Goal: Information Seeking & Learning: Learn about a topic

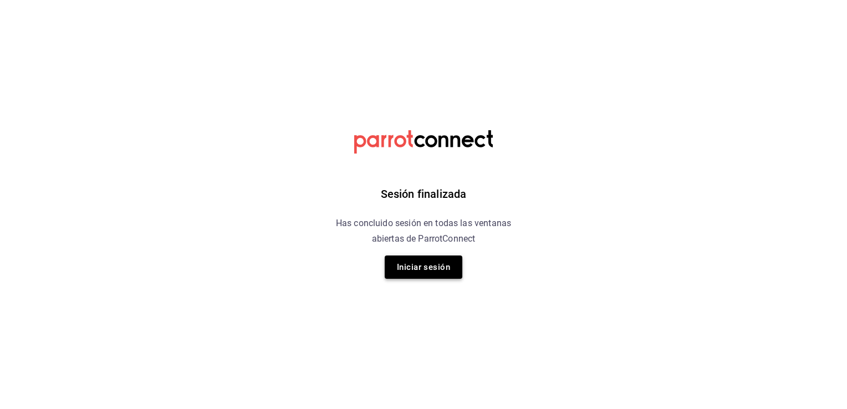
click at [427, 263] on button "Iniciar sesión" at bounding box center [424, 267] width 78 height 23
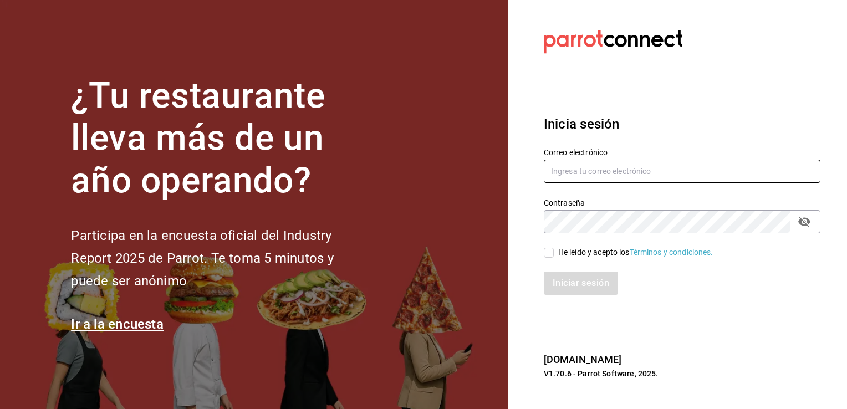
type input "multiuser@chilaquilesponcho.com"
click at [545, 251] on input "He leído y acepto los Términos y condiciones." at bounding box center [549, 253] width 10 height 10
checkbox input "true"
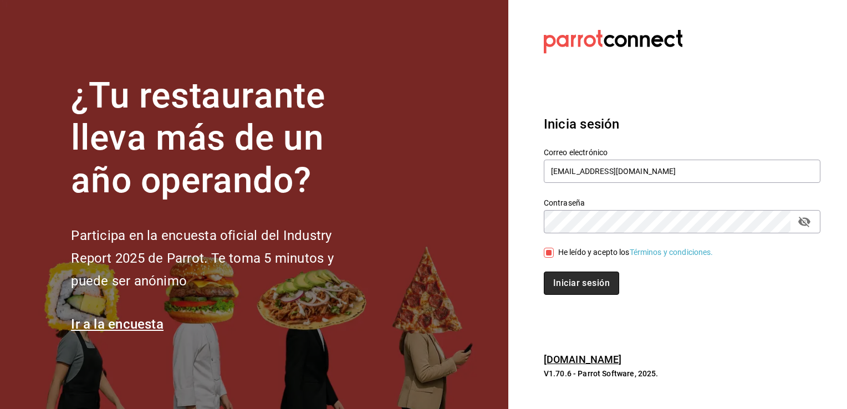
click at [571, 281] on button "Iniciar sesión" at bounding box center [581, 283] width 75 height 23
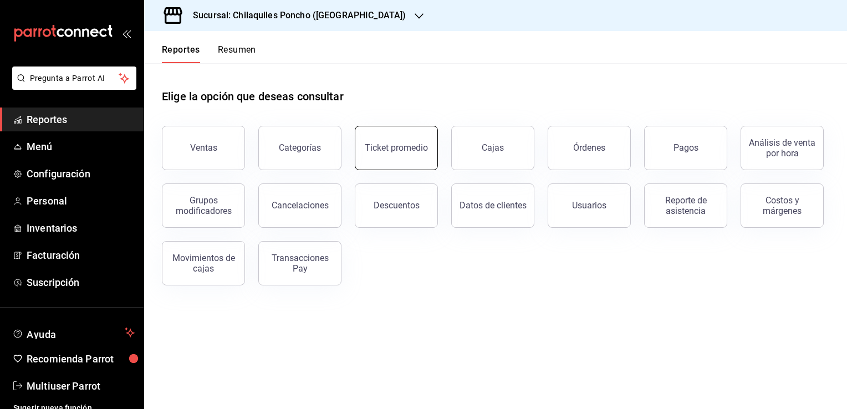
click at [392, 144] on div "Ticket promedio" at bounding box center [396, 147] width 63 height 11
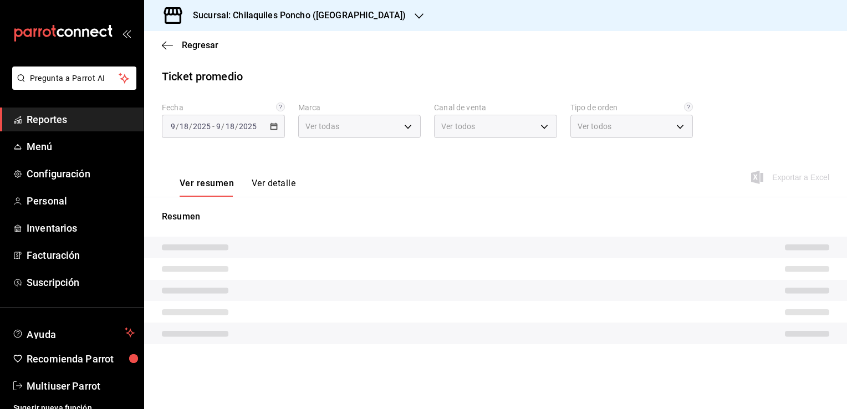
type input "9bcb220c-419a-4f5a-8afa-cf23028ffdd5,cd2e5cda-0540-4c7e-adca-baf202a50337,60bf9…"
type input "PARROT,UBER_EATS,RAPPI,DIDI_FOOD,ONLINE"
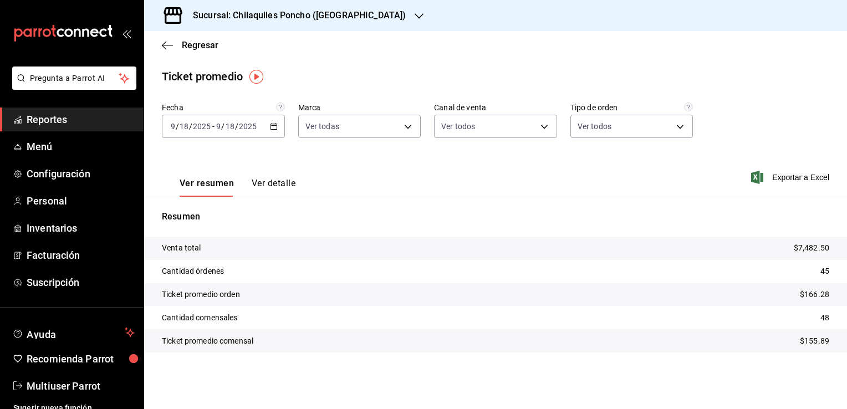
drag, startPoint x: 392, startPoint y: 144, endPoint x: 295, endPoint y: 150, distance: 97.2
click at [295, 150] on div "Fecha [DATE] [DATE] - [DATE] [DATE] Marca Ver todas 9bcb220c-419a-4f5a-8afa-cf2…" at bounding box center [495, 127] width 667 height 49
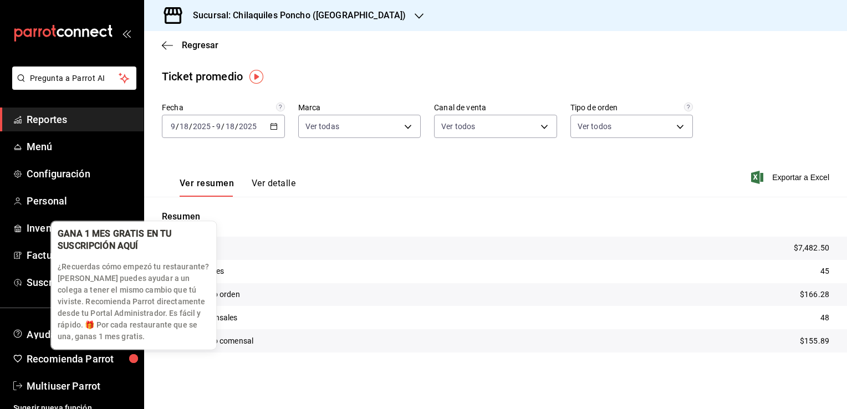
click at [143, 366] on div "button" at bounding box center [133, 358] width 25 height 25
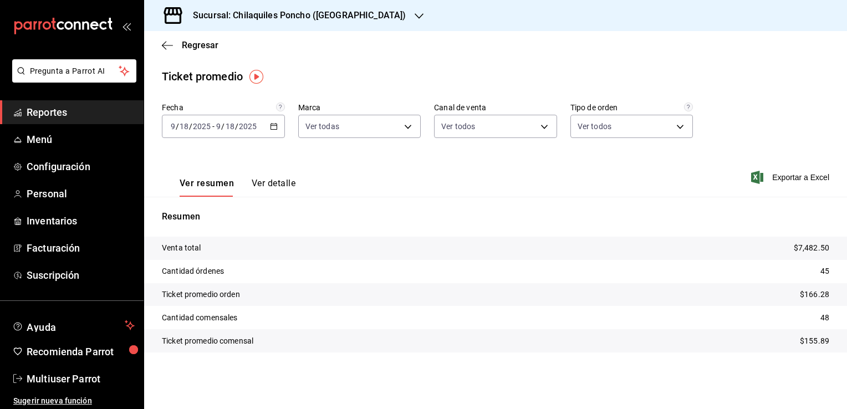
scroll to position [9, 0]
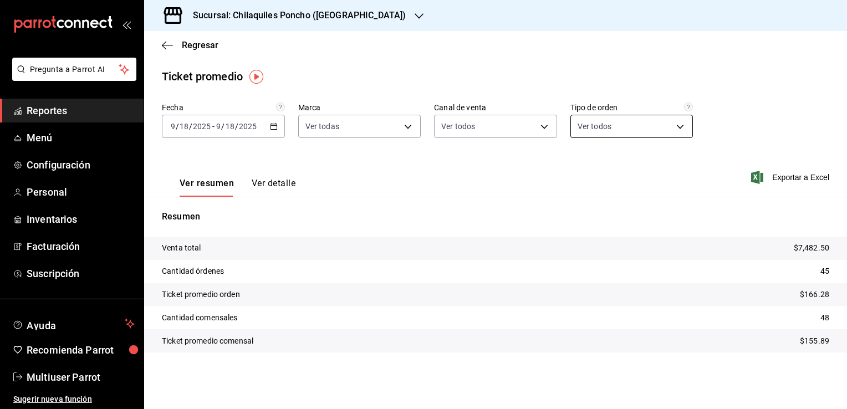
click at [678, 125] on body "Pregunta a Parrot AI Reportes Menú Configuración Personal Inventarios Facturaci…" at bounding box center [423, 204] width 847 height 409
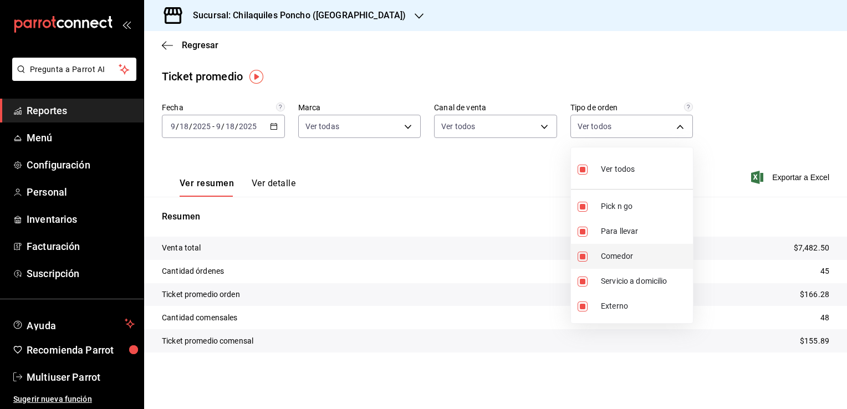
click at [614, 258] on span "Comedor" at bounding box center [645, 257] width 88 height 12
type input "480fc8da-9d9c-40ae-8f55-5e946b550a6a,c4666c91-cc81-4b4b-beea-f4d88ed877d4,b55aa…"
checkbox input "false"
click at [621, 229] on span "Para llevar" at bounding box center [645, 232] width 88 height 12
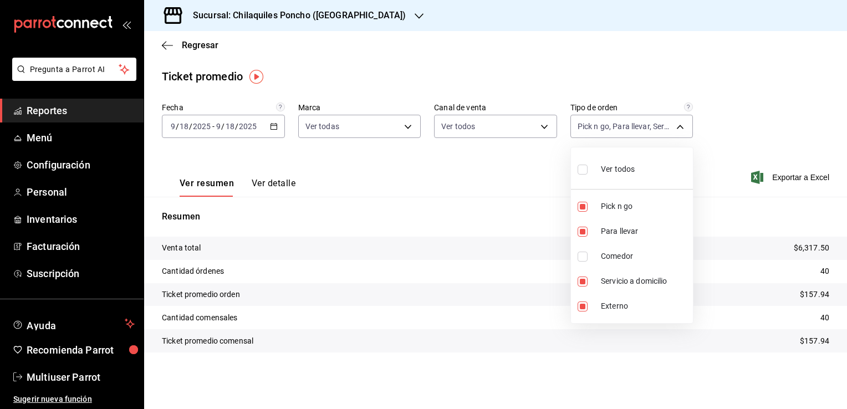
type input "480fc8da-9d9c-40ae-8f55-5e946b550a6a,b55aa8d0-2c5a-482f-958e-9db2d5561d84,EXTER…"
checkbox input "false"
click at [627, 280] on span "Servicio a domicilio" at bounding box center [645, 281] width 88 height 12
type input "480fc8da-9d9c-40ae-8f55-5e946b550a6a,EXTERNAL"
checkbox input "false"
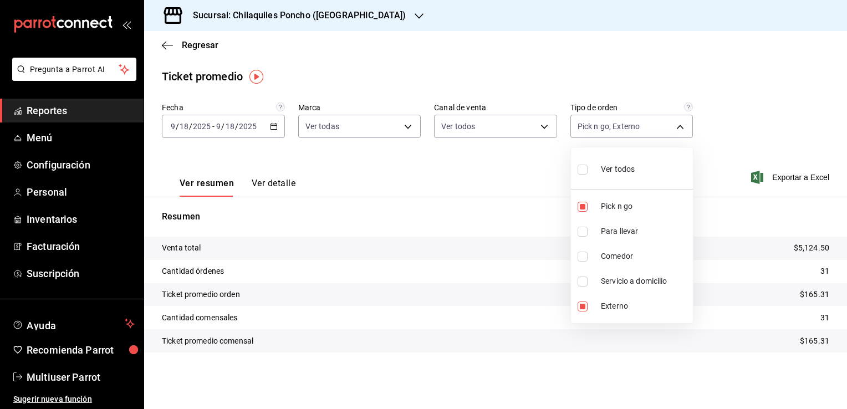
click at [726, 249] on div at bounding box center [423, 204] width 847 height 409
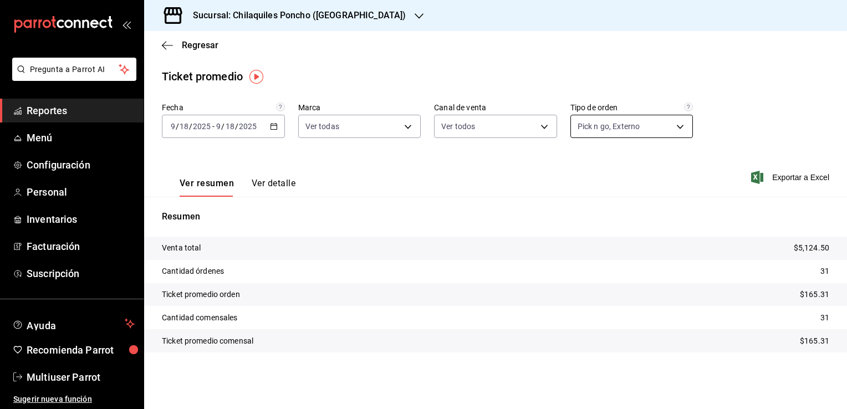
click at [679, 126] on body "Pregunta a Parrot AI Reportes Menú Configuración Personal Inventarios Facturaci…" at bounding box center [423, 204] width 847 height 409
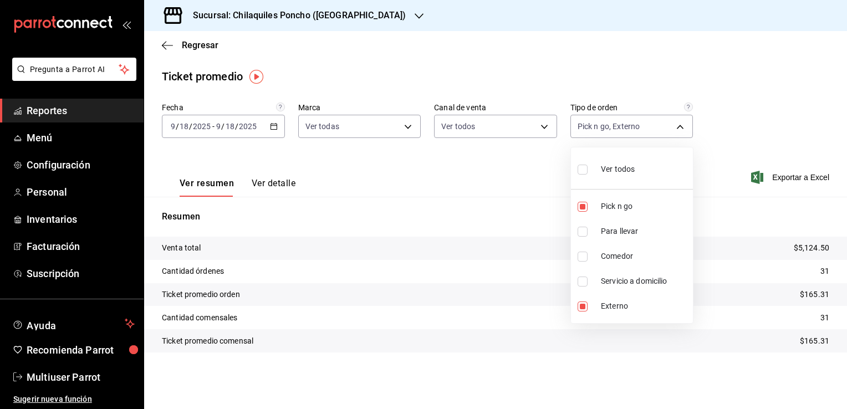
click at [619, 254] on span "Comedor" at bounding box center [645, 257] width 88 height 12
type input "480fc8da-9d9c-40ae-8f55-5e946b550a6a,EXTERNAL,37346bc9-1702-43f4-bc4a-63f2f999f…"
checkbox input "true"
click at [624, 229] on span "Para llevar" at bounding box center [645, 232] width 88 height 12
type input "480fc8da-9d9c-40ae-8f55-5e946b550a6a,EXTERNAL,37346bc9-1702-43f4-bc4a-63f2f999f…"
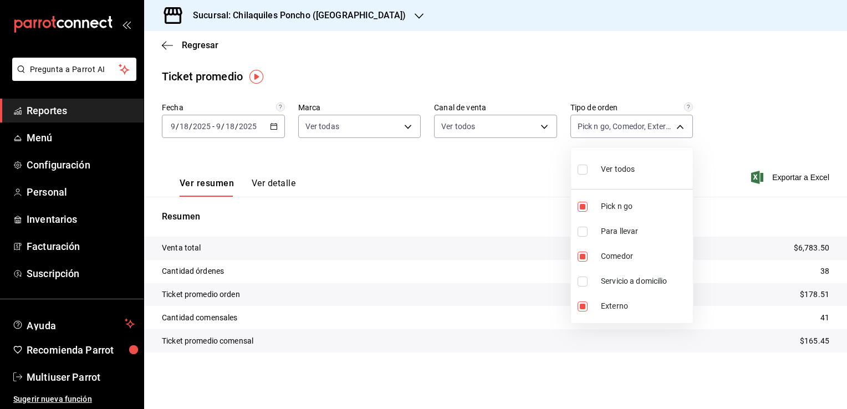
checkbox input "true"
click at [610, 306] on span "Externo" at bounding box center [645, 306] width 88 height 12
type input "480fc8da-9d9c-40ae-8f55-5e946b550a6a,37346bc9-1702-43f4-bc4a-63f2f999fe20,c4666…"
checkbox input "false"
click at [619, 205] on span "Pick n go" at bounding box center [645, 207] width 88 height 12
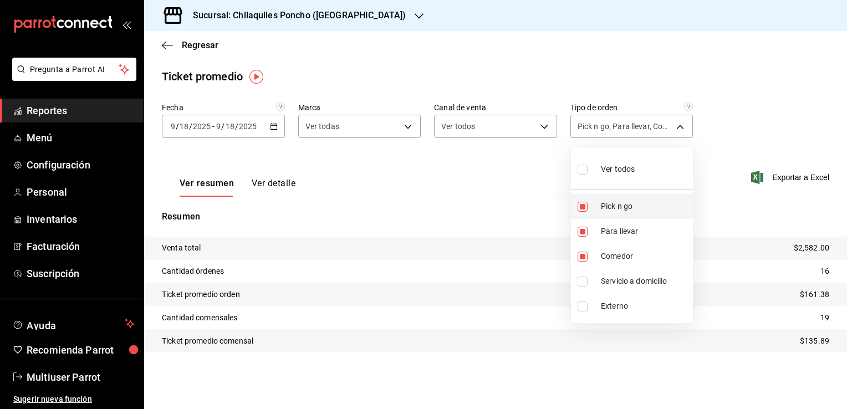
type input "37346bc9-1702-43f4-bc4a-63f2f999fe20,c4666c91-cc81-4b4b-beea-f4d88ed877d4"
checkbox input "false"
click at [614, 229] on span "Para llevar" at bounding box center [645, 232] width 88 height 12
type input "37346bc9-1702-43f4-bc4a-63f2f999fe20"
checkbox input "false"
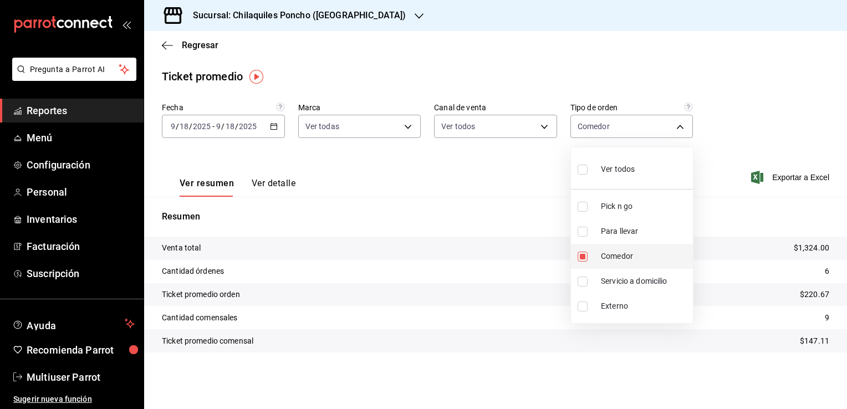
click at [612, 254] on span "Comedor" at bounding box center [645, 257] width 88 height 12
checkbox input "false"
click at [408, 126] on div at bounding box center [423, 204] width 847 height 409
click at [408, 126] on body "Pregunta a Parrot AI Reportes Menú Configuración Personal Inventarios Facturaci…" at bounding box center [423, 204] width 847 height 409
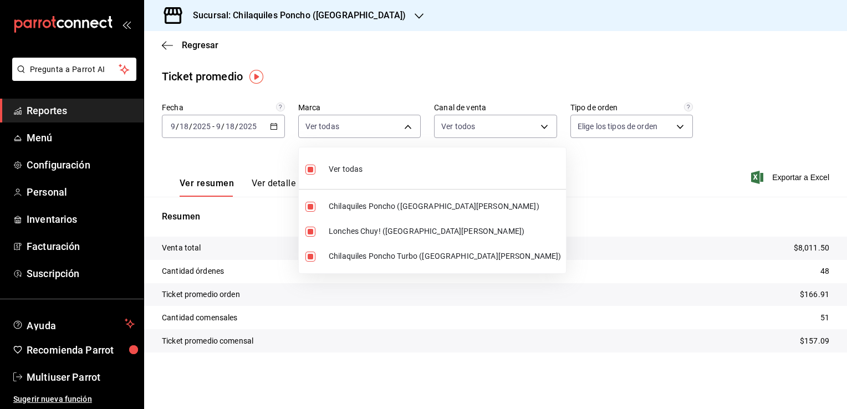
click at [408, 126] on div at bounding box center [423, 204] width 847 height 409
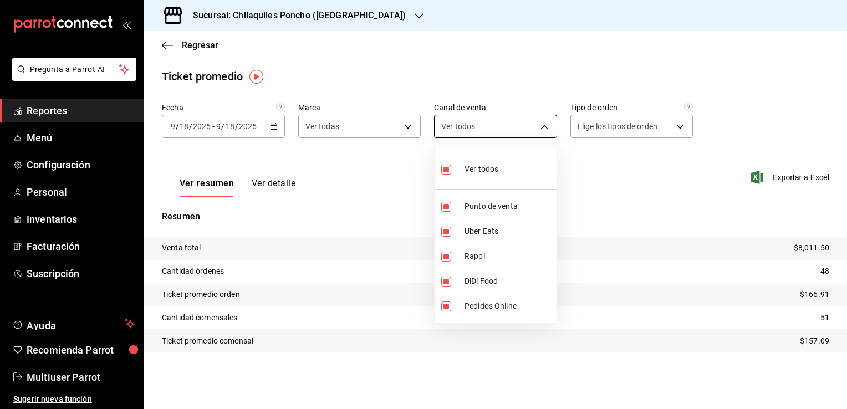
click at [547, 125] on body "Pregunta a Parrot AI Reportes Menú Configuración Personal Inventarios Facturaci…" at bounding box center [423, 204] width 847 height 409
click at [547, 125] on div at bounding box center [423, 204] width 847 height 409
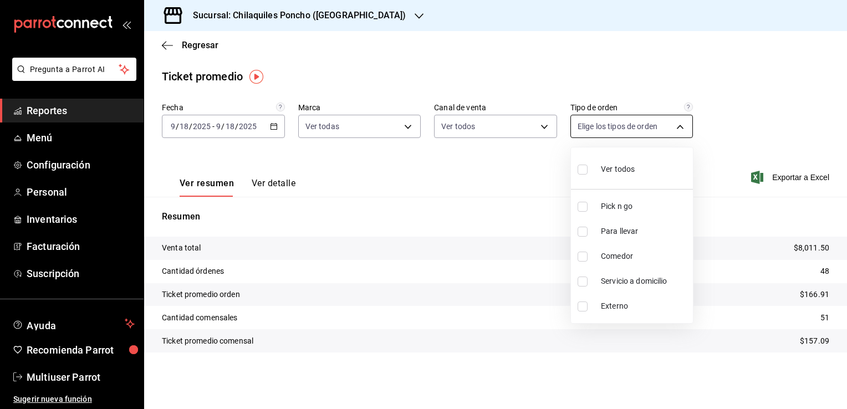
click at [681, 126] on body "Pregunta a Parrot AI Reportes Menú Configuración Personal Inventarios Facturaci…" at bounding box center [423, 204] width 847 height 409
click at [770, 119] on div at bounding box center [423, 204] width 847 height 409
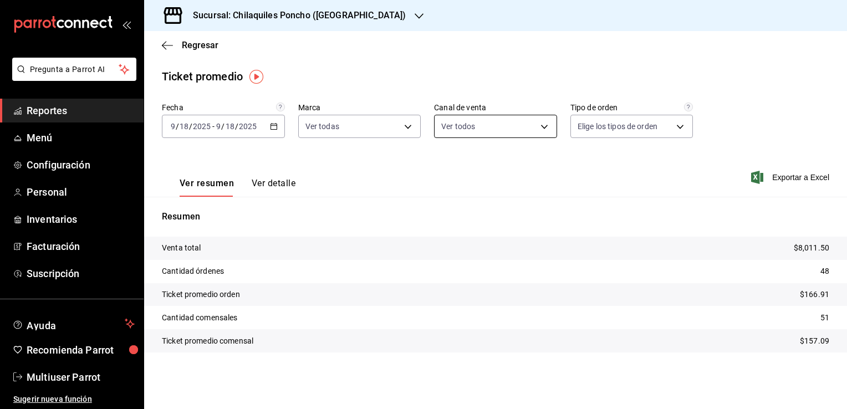
click at [545, 124] on body "Pregunta a Parrot AI Reportes Menú Configuración Personal Inventarios Facturaci…" at bounding box center [423, 204] width 847 height 409
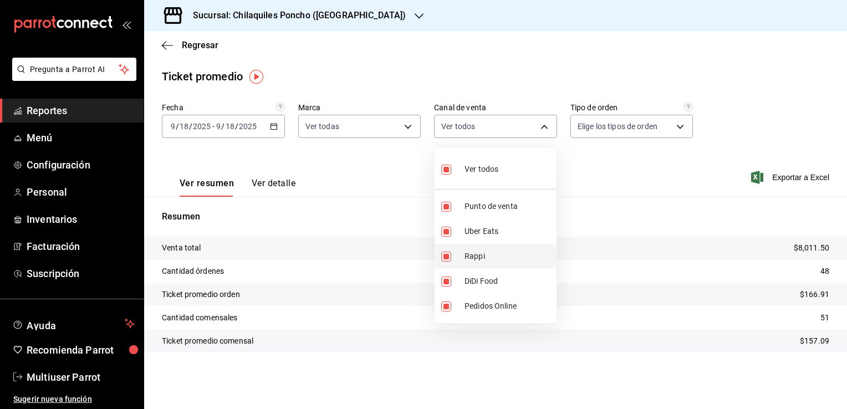
click at [477, 253] on span "Rappi" at bounding box center [508, 257] width 88 height 12
type input "PARROT,UBER_EATS,DIDI_FOOD,ONLINE"
checkbox input "false"
click at [477, 228] on span "Uber Eats" at bounding box center [508, 232] width 88 height 12
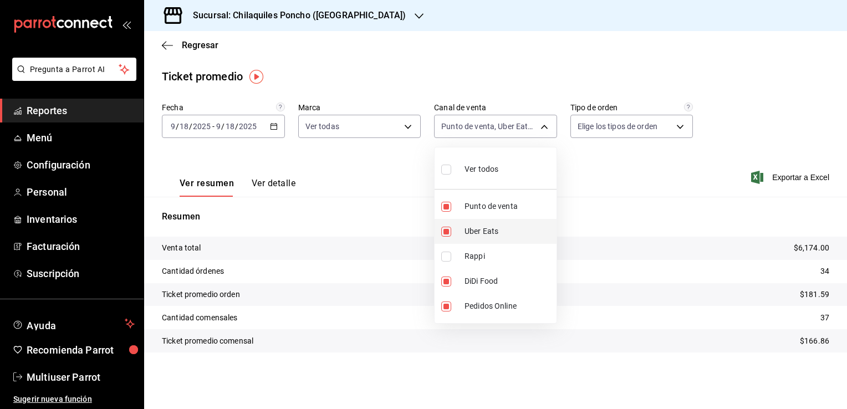
type input "PARROT,DIDI_FOOD,ONLINE"
checkbox input "false"
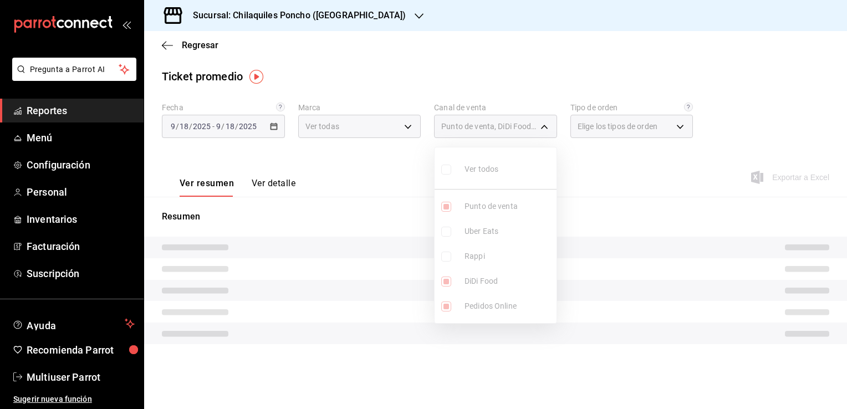
click at [477, 228] on ul "Ver todos Punto de venta Uber Eats Rappi DiDi Food Pedidos Online" at bounding box center [496, 235] width 122 height 176
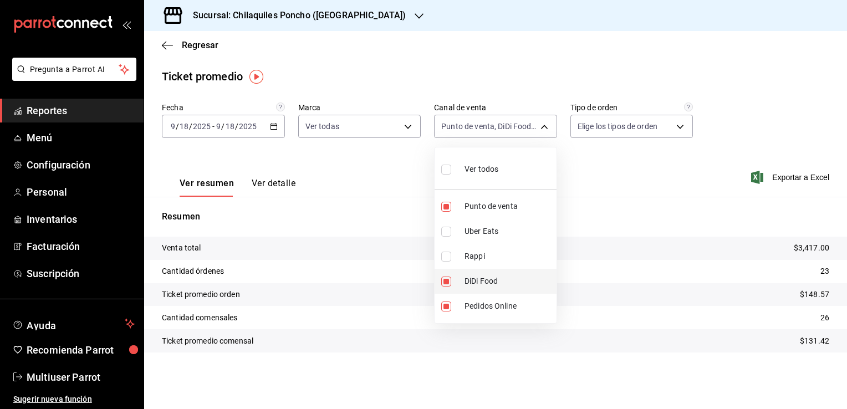
click at [480, 279] on span "DiDi Food" at bounding box center [508, 281] width 88 height 12
type input "PARROT,ONLINE"
checkbox input "false"
click at [682, 126] on div at bounding box center [423, 204] width 847 height 409
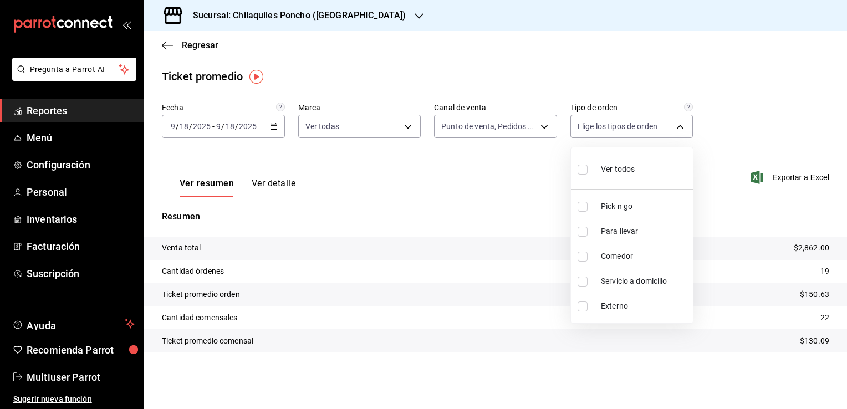
click at [682, 126] on body "Pregunta a Parrot AI Reportes Menú Configuración Personal Inventarios Facturaci…" at bounding box center [423, 204] width 847 height 409
click at [623, 201] on span "Pick n go" at bounding box center [645, 207] width 88 height 12
type input "480fc8da-9d9c-40ae-8f55-5e946b550a6a"
checkbox input "true"
click at [617, 233] on span "Para llevar" at bounding box center [645, 232] width 88 height 12
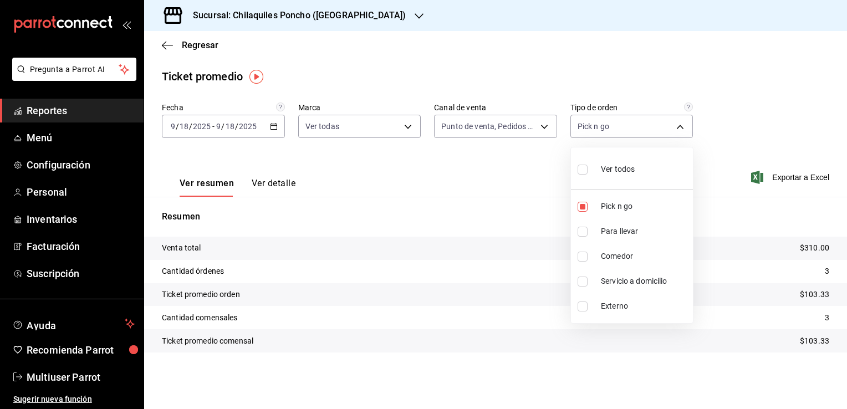
type input "480fc8da-9d9c-40ae-8f55-5e946b550a6a,c4666c91-cc81-4b4b-beea-f4d88ed877d4"
checkbox input "true"
click at [610, 258] on span "Comedor" at bounding box center [645, 257] width 88 height 12
type input "480fc8da-9d9c-40ae-8f55-5e946b550a6a,c4666c91-cc81-4b4b-beea-f4d88ed877d4,37346…"
checkbox input "true"
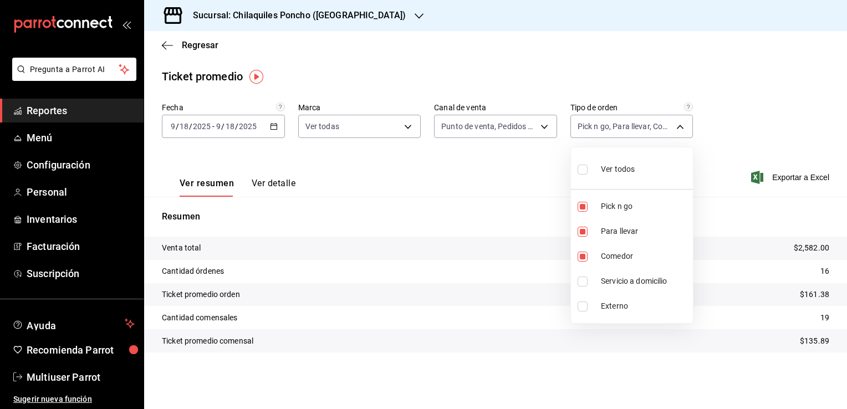
click at [609, 283] on span "Servicio a domicilio" at bounding box center [645, 281] width 88 height 12
type input "480fc8da-9d9c-40ae-8f55-5e946b550a6a,c4666c91-cc81-4b4b-beea-f4d88ed877d4,37346…"
checkbox input "true"
click at [607, 307] on span "Externo" at bounding box center [645, 306] width 88 height 12
type input "480fc8da-9d9c-40ae-8f55-5e946b550a6a,c4666c91-cc81-4b4b-beea-f4d88ed877d4,37346…"
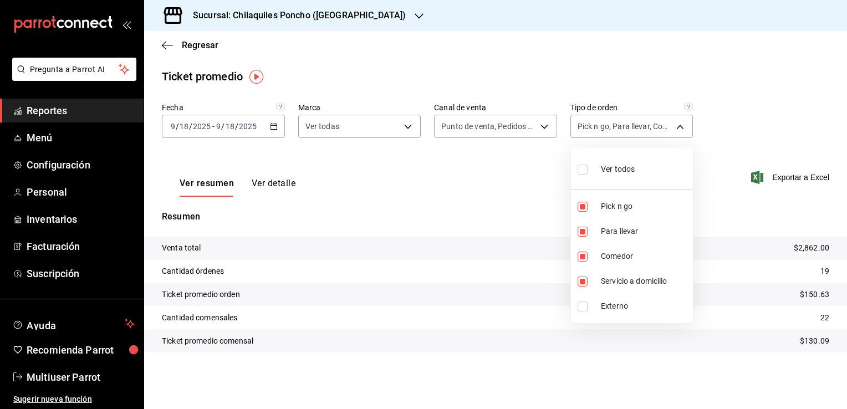
checkbox input "true"
click at [277, 187] on div at bounding box center [423, 204] width 847 height 409
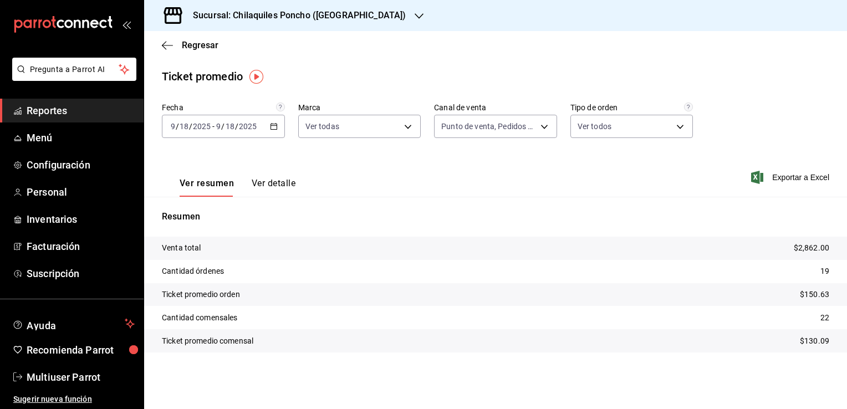
click at [277, 187] on button "Ver detalle" at bounding box center [274, 187] width 44 height 19
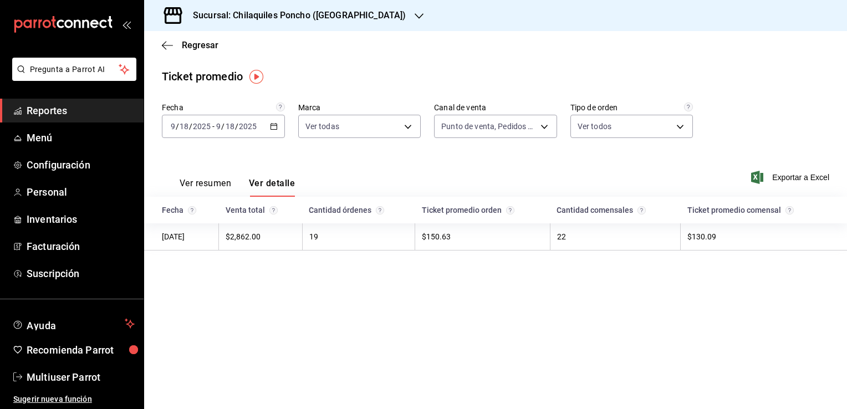
click at [198, 181] on button "Ver resumen" at bounding box center [206, 187] width 52 height 19
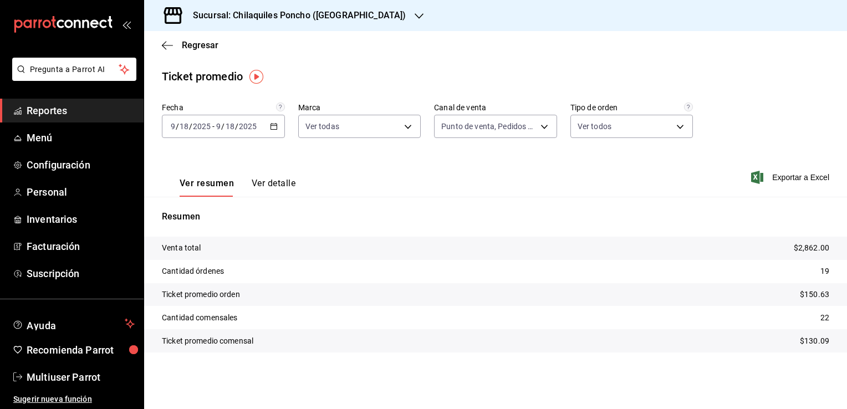
click at [273, 126] on icon "button" at bounding box center [274, 126] width 8 height 8
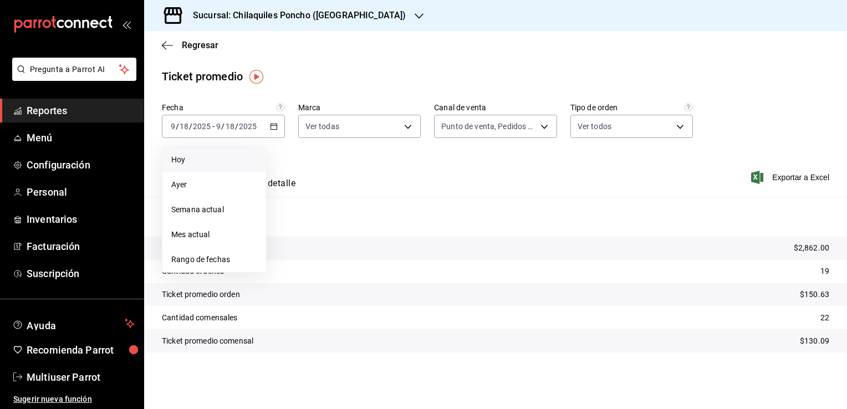
click at [174, 156] on span "Hoy" at bounding box center [214, 160] width 86 height 12
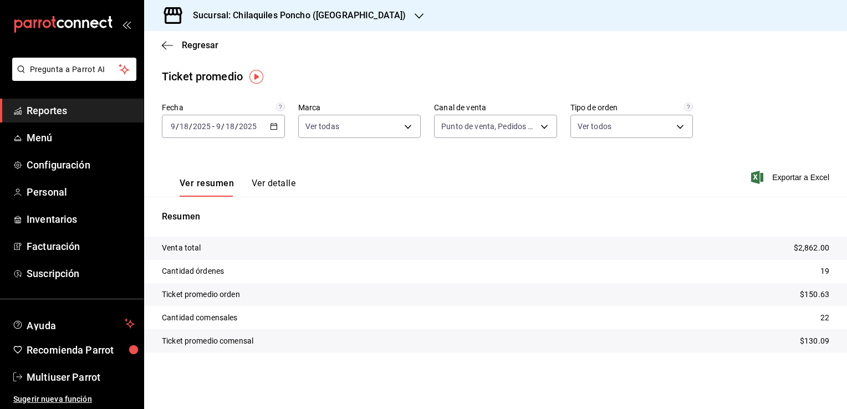
click at [52, 108] on span "Reportes" at bounding box center [81, 110] width 108 height 15
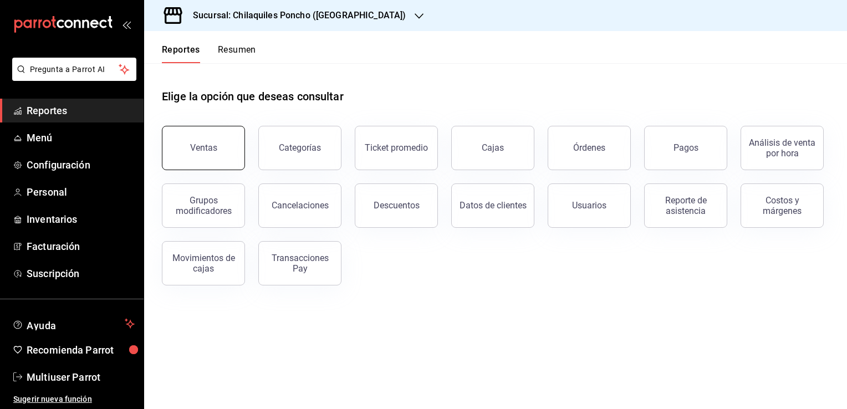
click at [203, 141] on button "Ventas" at bounding box center [203, 148] width 83 height 44
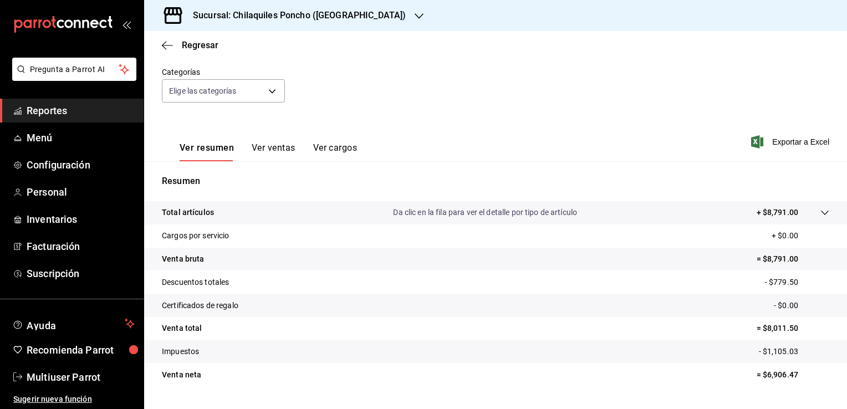
scroll to position [111, 0]
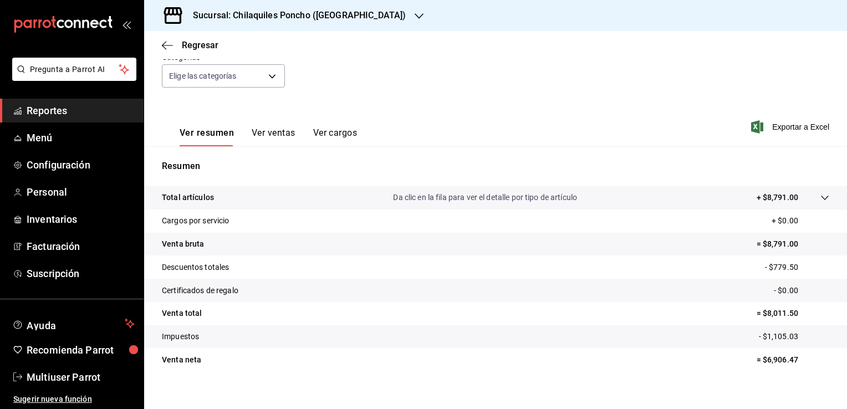
click at [820, 196] on icon at bounding box center [824, 197] width 9 height 9
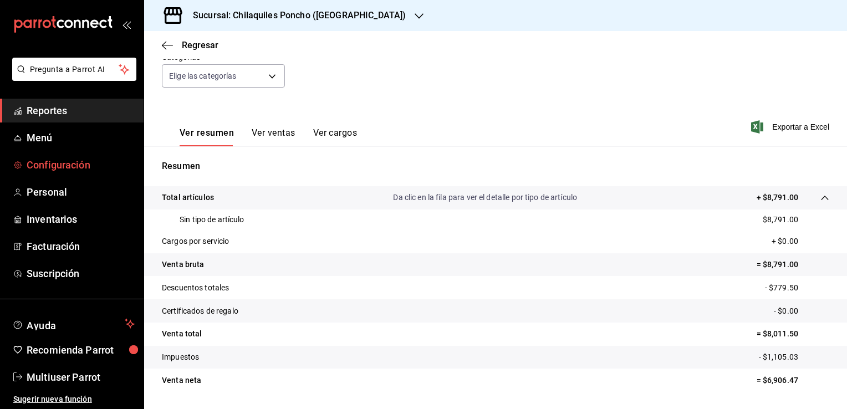
click at [51, 166] on span "Configuración" at bounding box center [81, 164] width 108 height 15
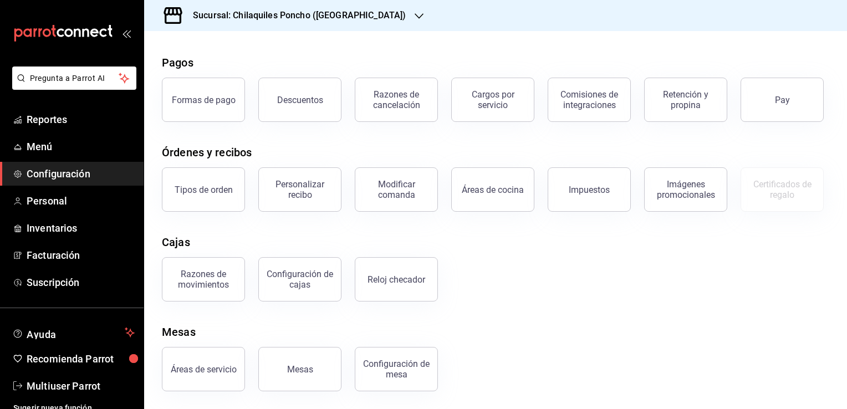
scroll to position [153, 0]
click at [191, 285] on div "Razones de movimientos" at bounding box center [203, 279] width 69 height 21
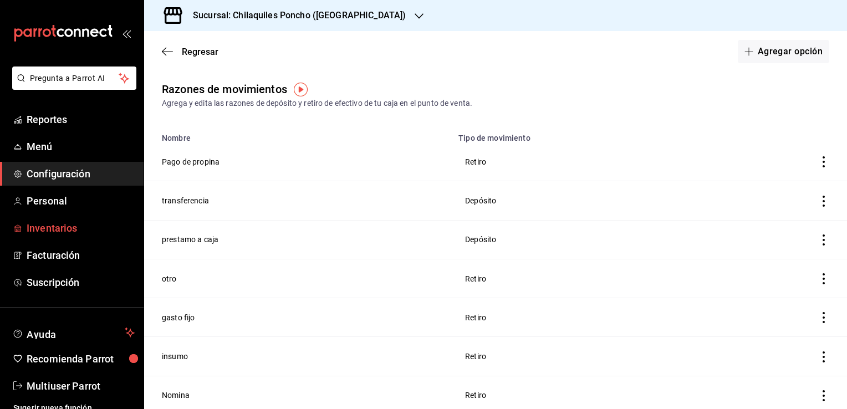
click at [55, 226] on span "Inventarios" at bounding box center [81, 228] width 108 height 15
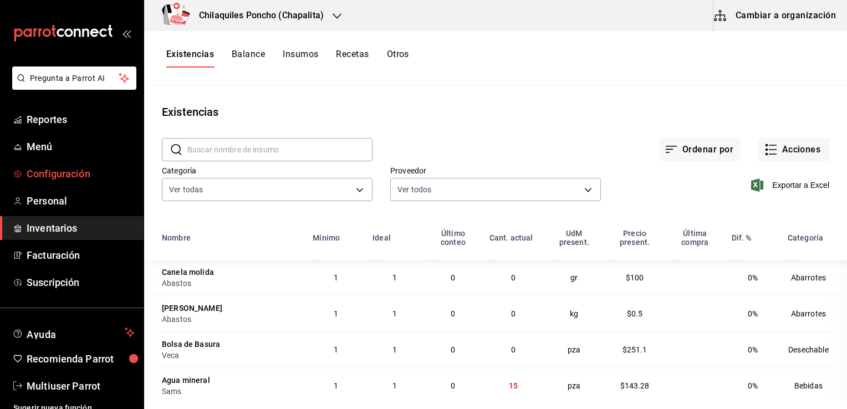
click at [53, 169] on span "Configuración" at bounding box center [81, 173] width 108 height 15
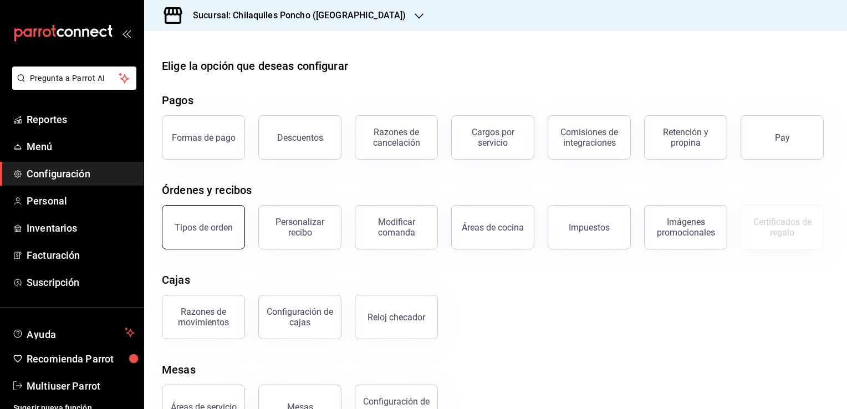
click at [212, 249] on button "Tipos de orden" at bounding box center [203, 227] width 83 height 44
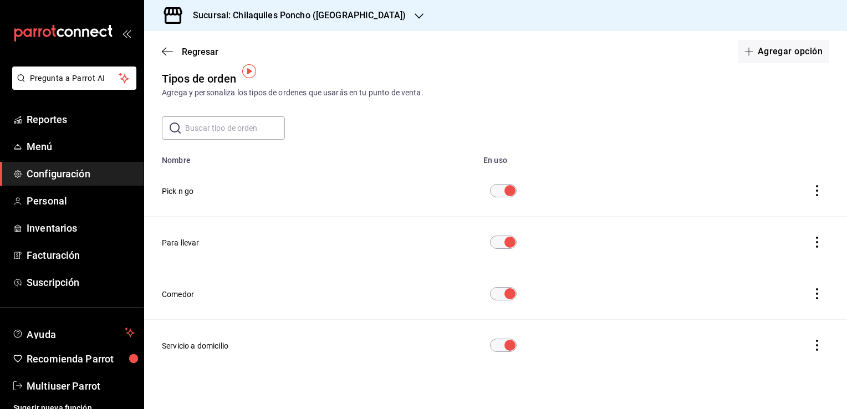
scroll to position [21, 0]
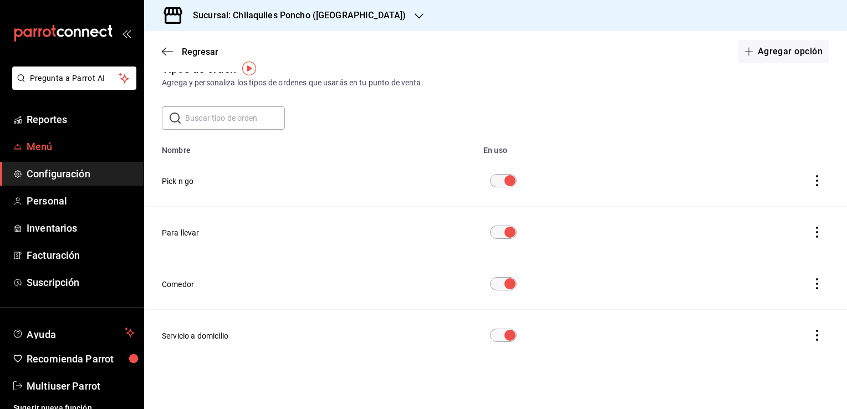
click at [43, 141] on span "Menú" at bounding box center [81, 146] width 108 height 15
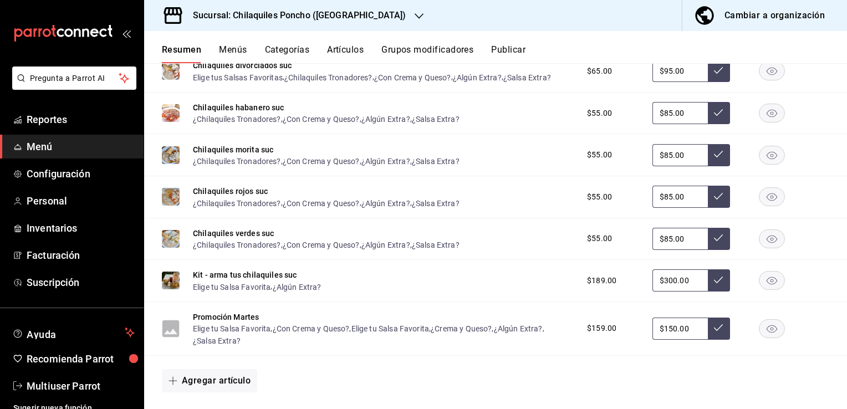
scroll to position [310, 0]
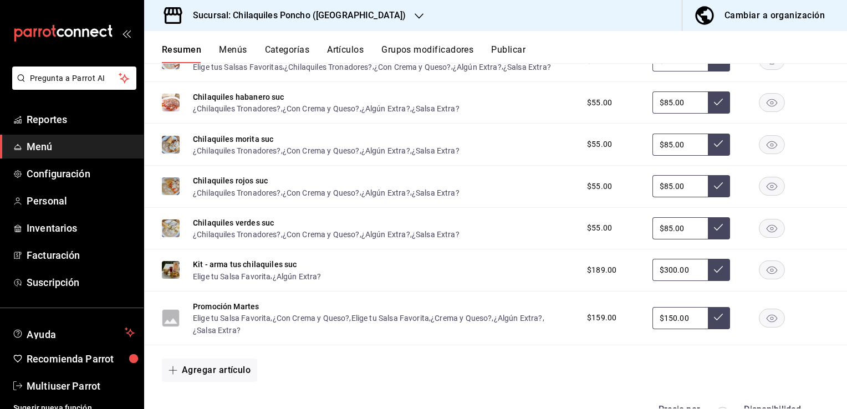
drag, startPoint x: 844, startPoint y: 400, endPoint x: 573, endPoint y: 132, distance: 380.6
click at [573, 132] on div "Chilaquiles morita suc ¿Chilaquiles Tronadores? , ¿Con Crema y Queso? , ¿Algún …" at bounding box center [495, 145] width 703 height 42
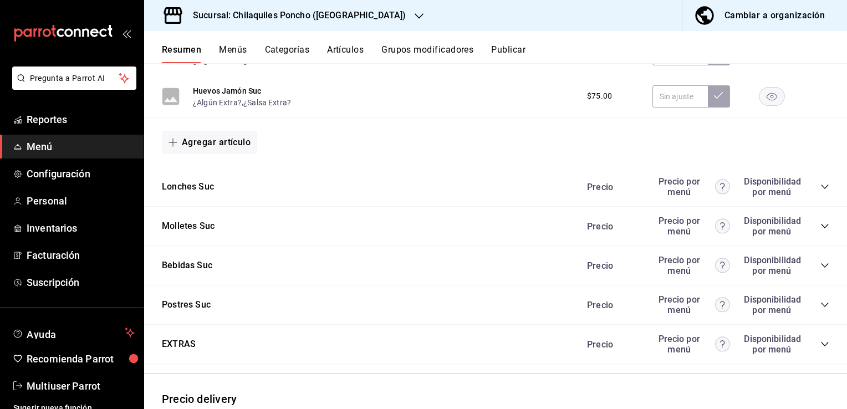
scroll to position [811, 0]
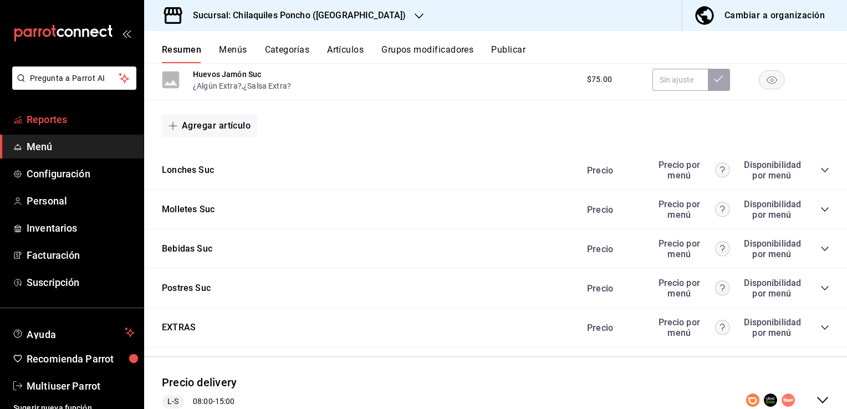
click at [47, 115] on span "Reportes" at bounding box center [81, 119] width 108 height 15
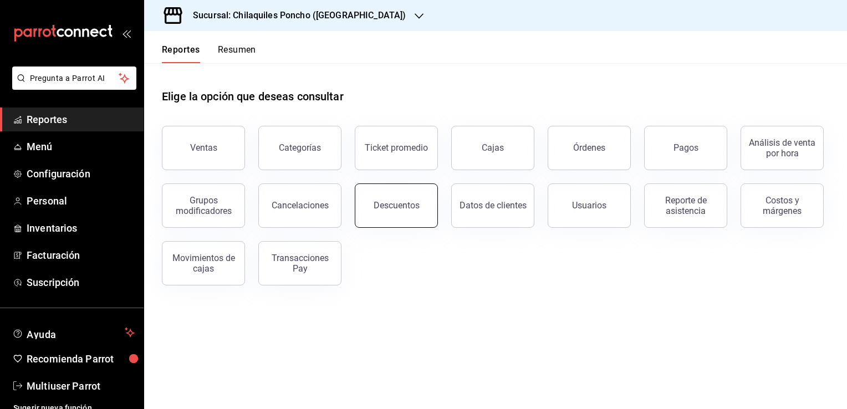
click at [400, 210] on div "Descuentos" at bounding box center [397, 205] width 46 height 11
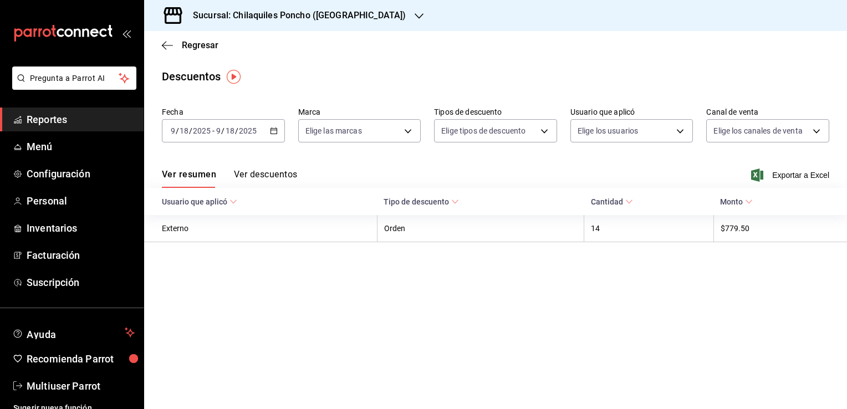
click at [232, 199] on icon at bounding box center [233, 202] width 8 height 8
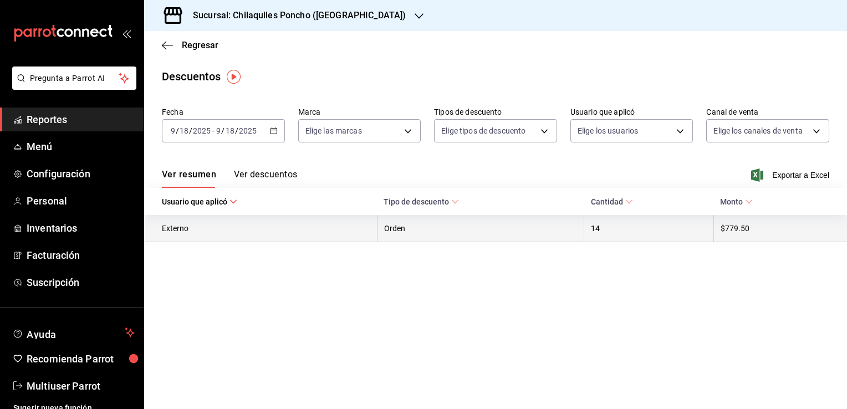
click at [184, 231] on th "Externo" at bounding box center [260, 228] width 233 height 27
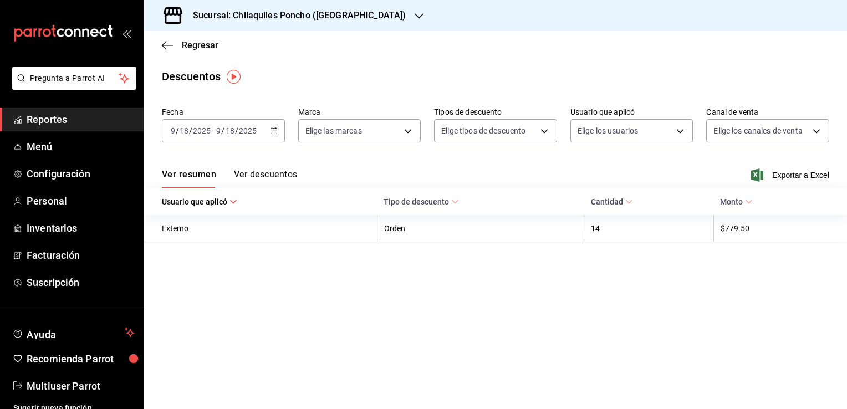
click at [623, 201] on span "Cantidad" at bounding box center [612, 201] width 42 height 9
click at [626, 200] on icon at bounding box center [629, 202] width 8 height 8
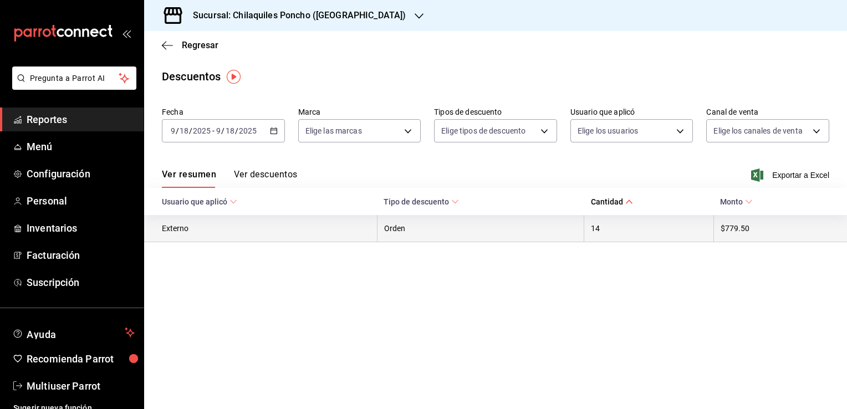
click at [593, 232] on th "14" at bounding box center [649, 228] width 130 height 27
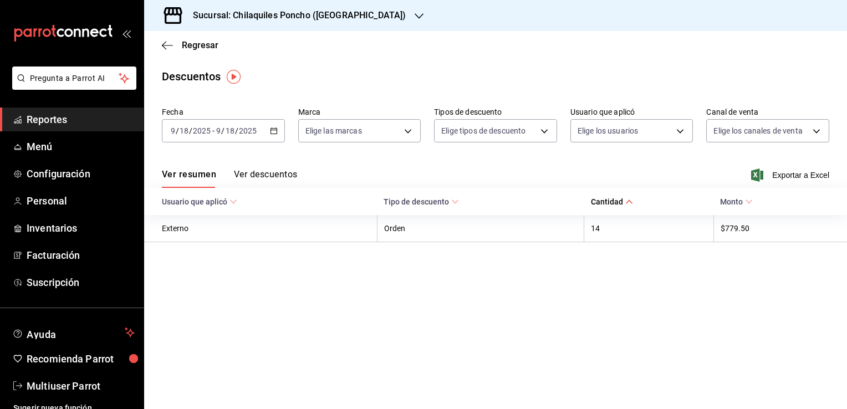
click at [264, 172] on button "Ver descuentos" at bounding box center [265, 178] width 63 height 19
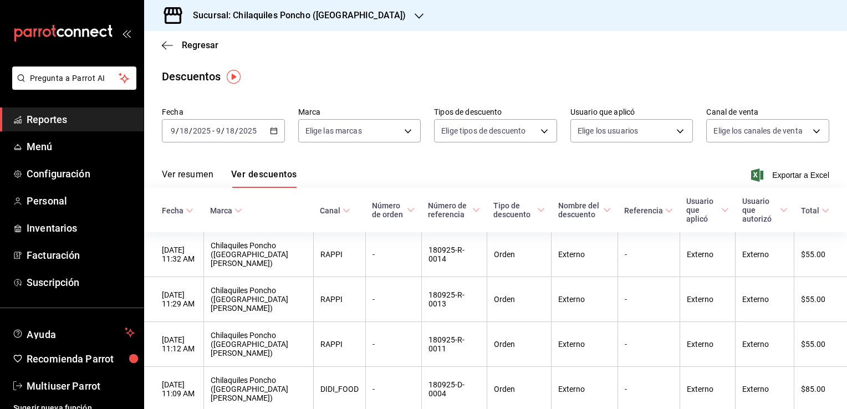
click at [780, 207] on icon at bounding box center [784, 210] width 8 height 8
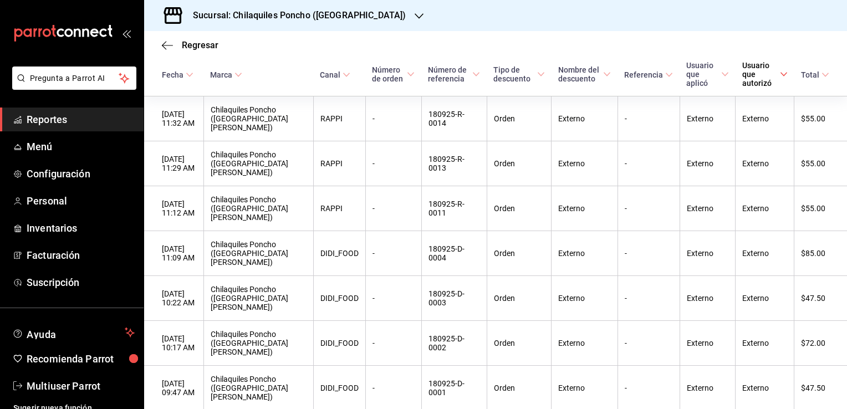
scroll to position [177, 0]
